Goal: Transaction & Acquisition: Purchase product/service

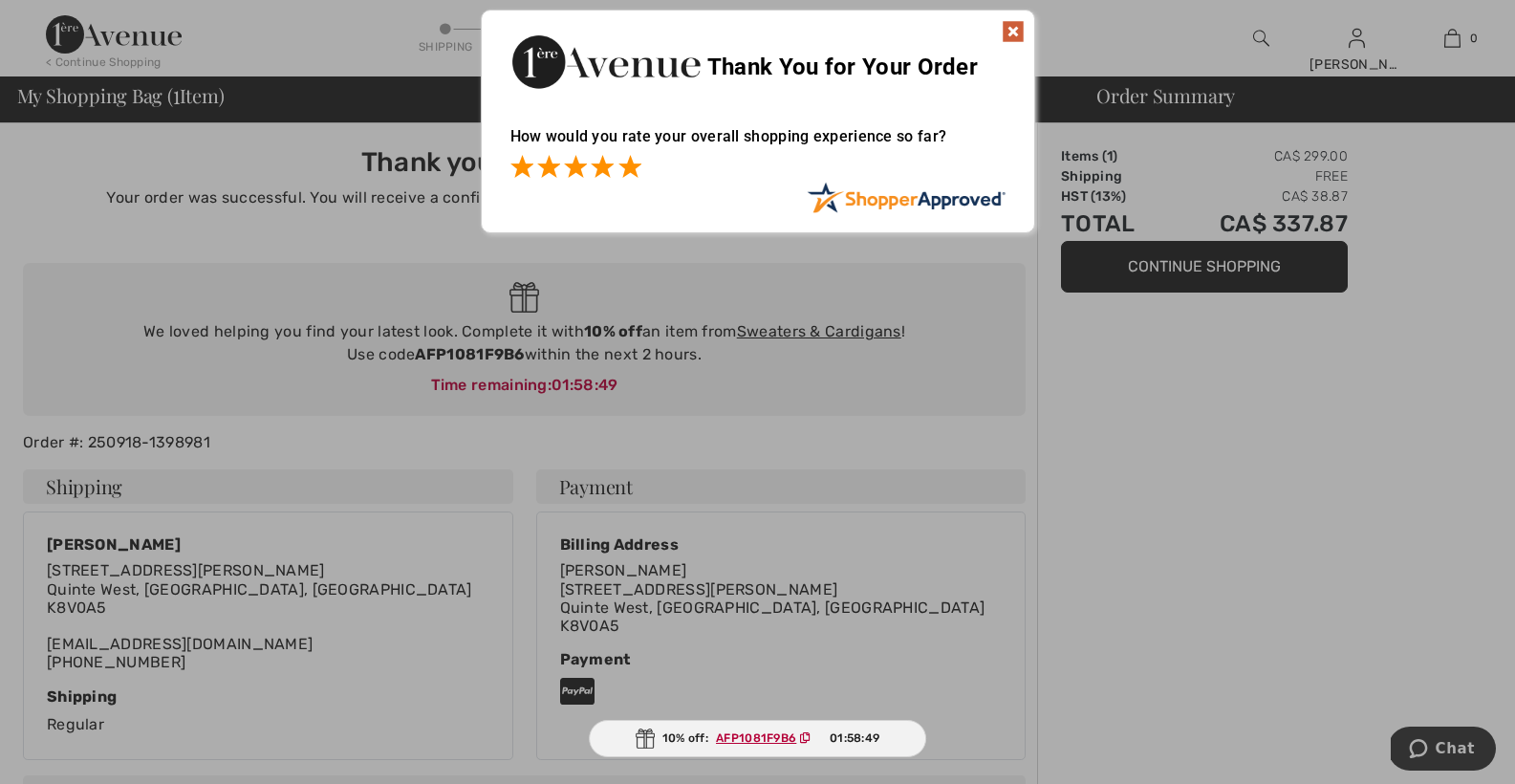
click at [635, 166] on span at bounding box center [630, 166] width 23 height 23
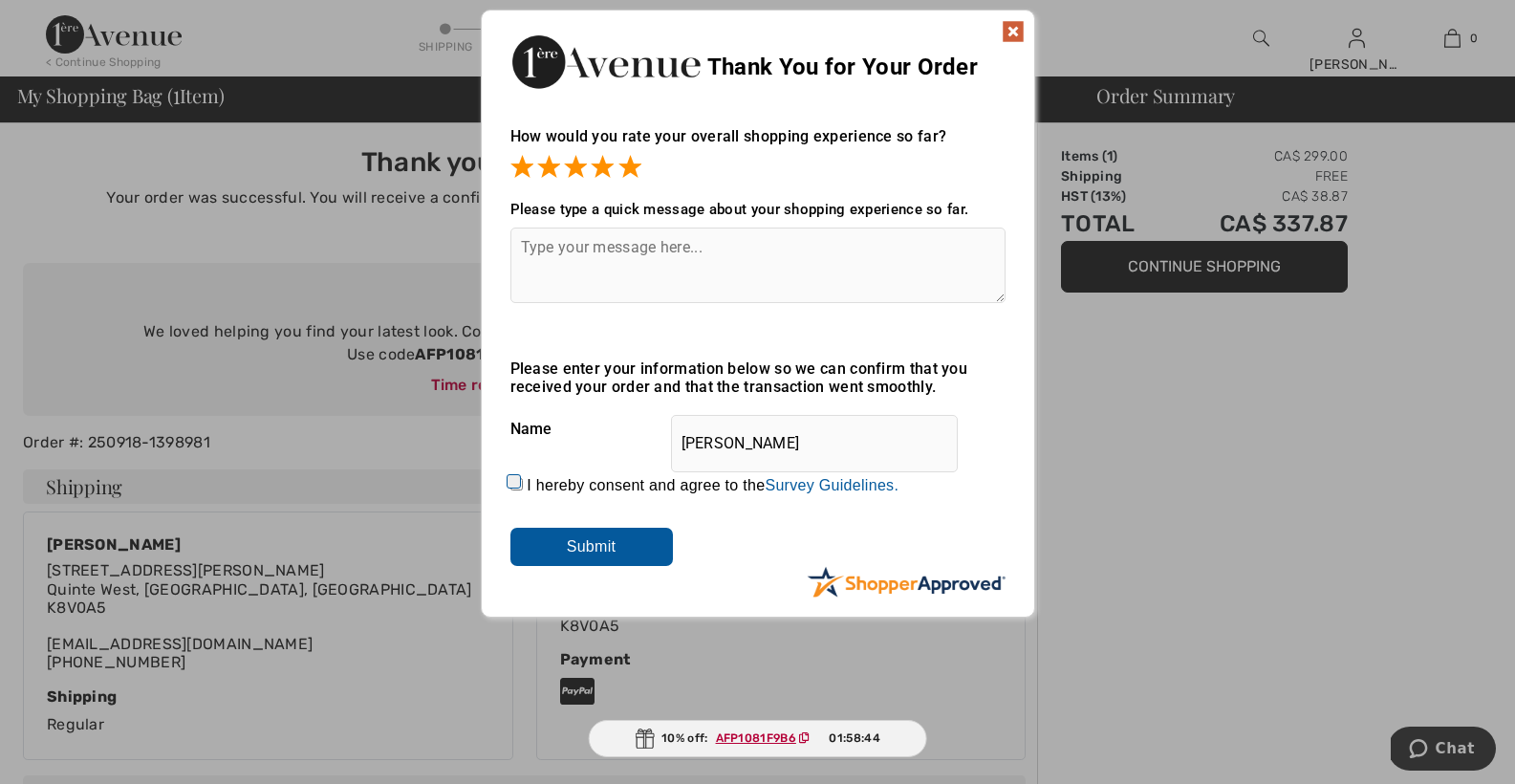
click at [609, 541] on input "Submit" at bounding box center [591, 546] width 162 height 38
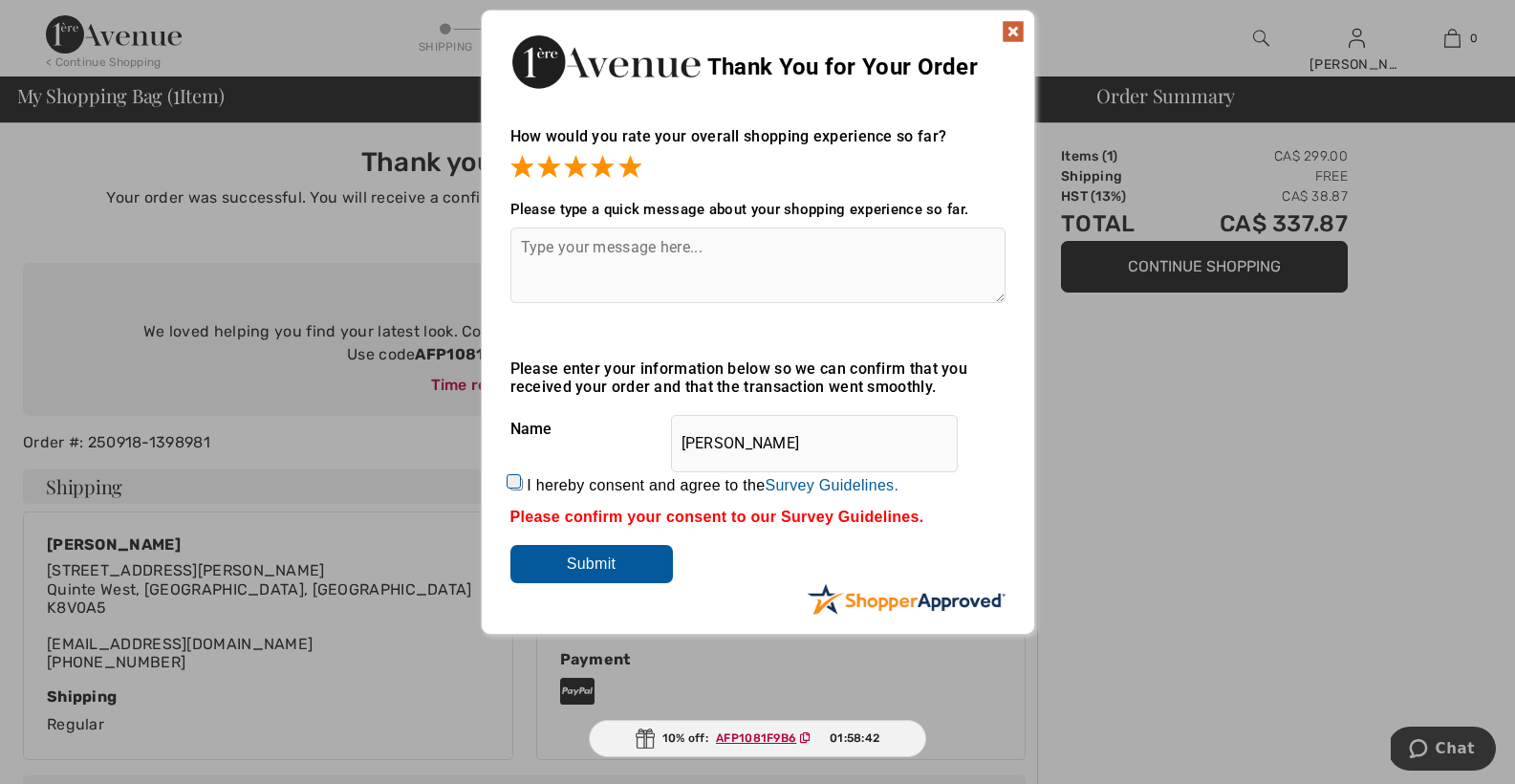
click at [514, 482] on input "I hereby consent and agree to the By submitting a review, you grant permission …" at bounding box center [516, 484] width 13 height 13
checkbox input "true"
click at [603, 546] on input "Submit" at bounding box center [591, 563] width 162 height 38
